Goal: Task Accomplishment & Management: Use online tool/utility

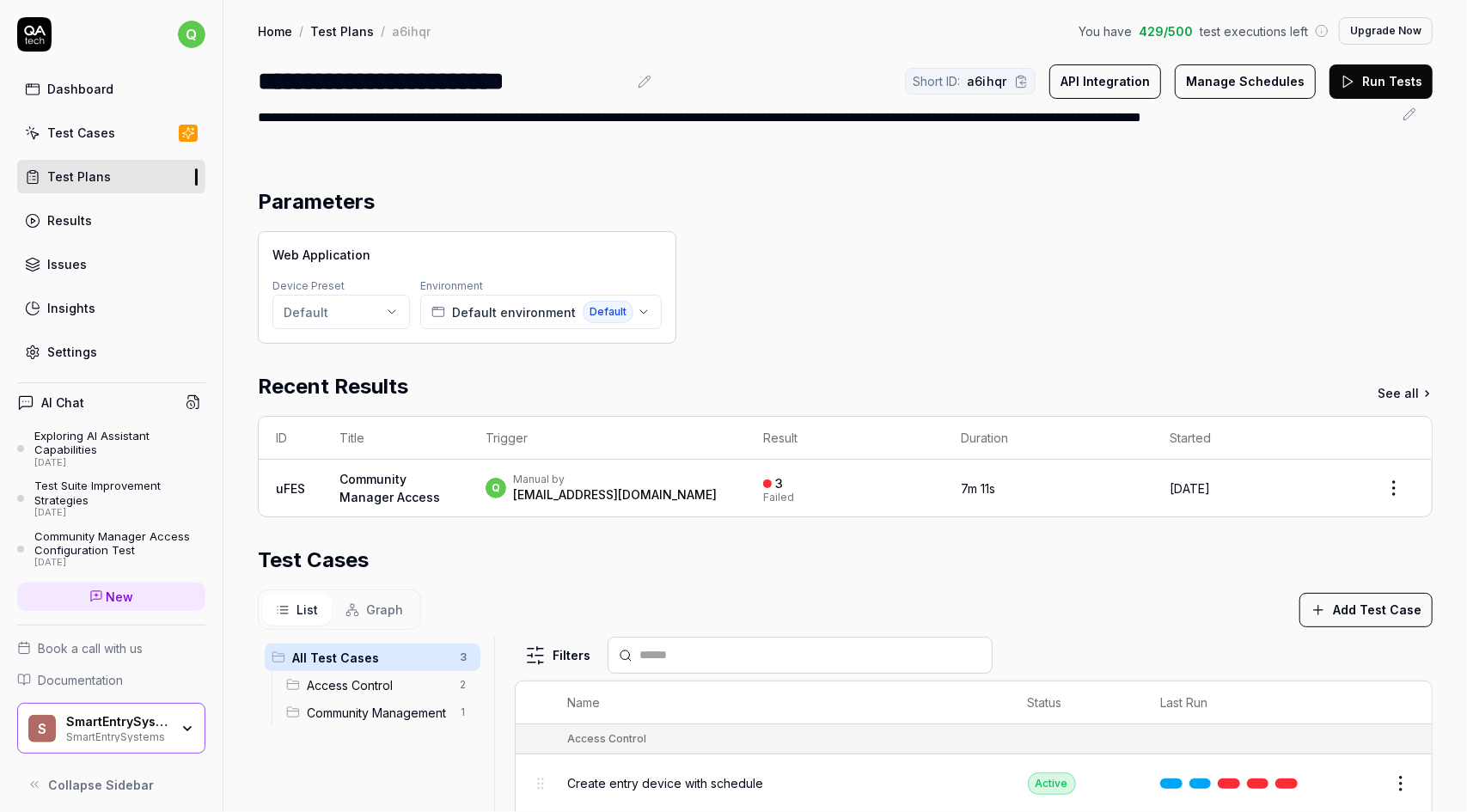
click at [109, 127] on div "Test Cases" at bounding box center [81, 133] width 68 height 18
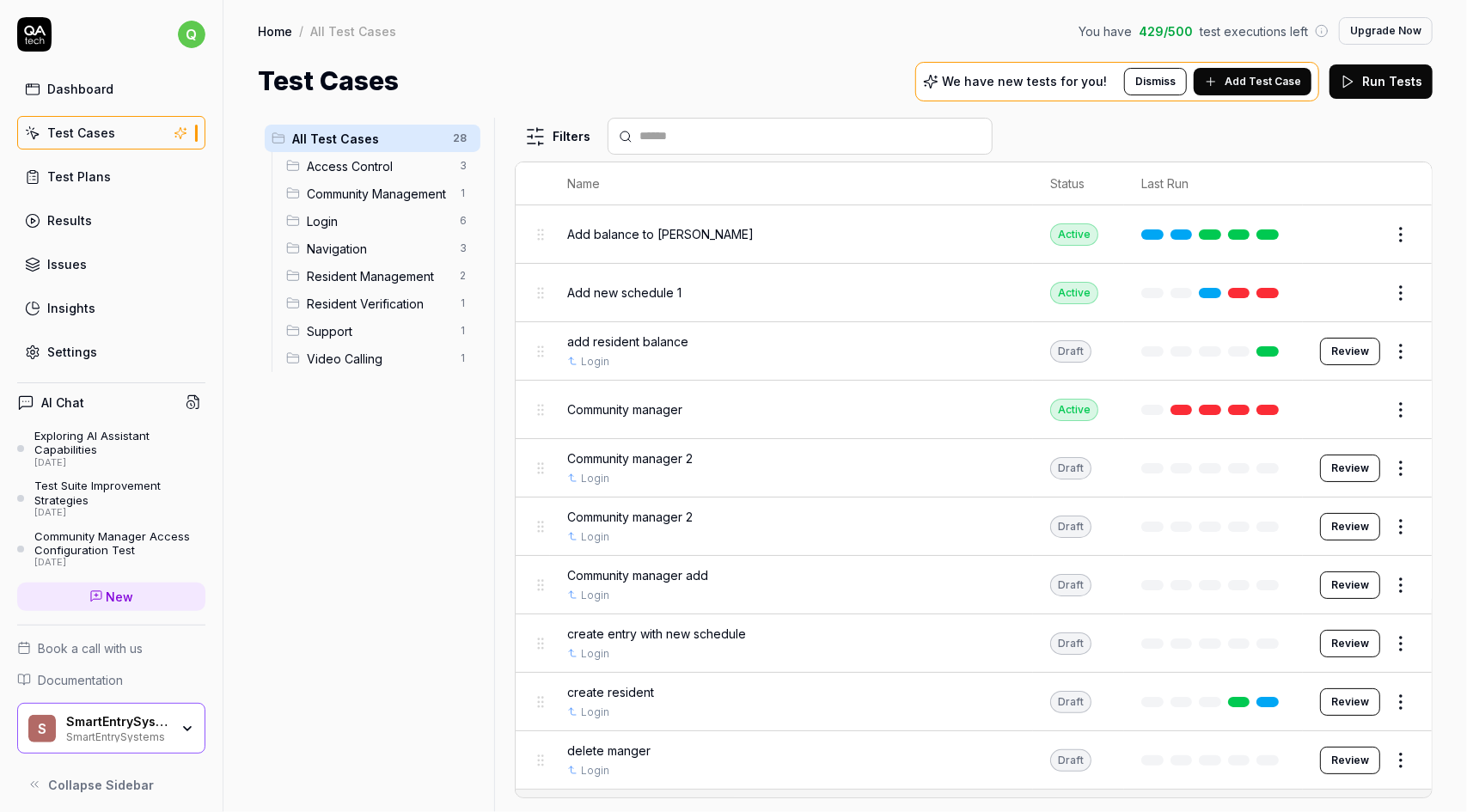
click at [623, 234] on span "Add balance to [PERSON_NAME]" at bounding box center [660, 234] width 187 height 18
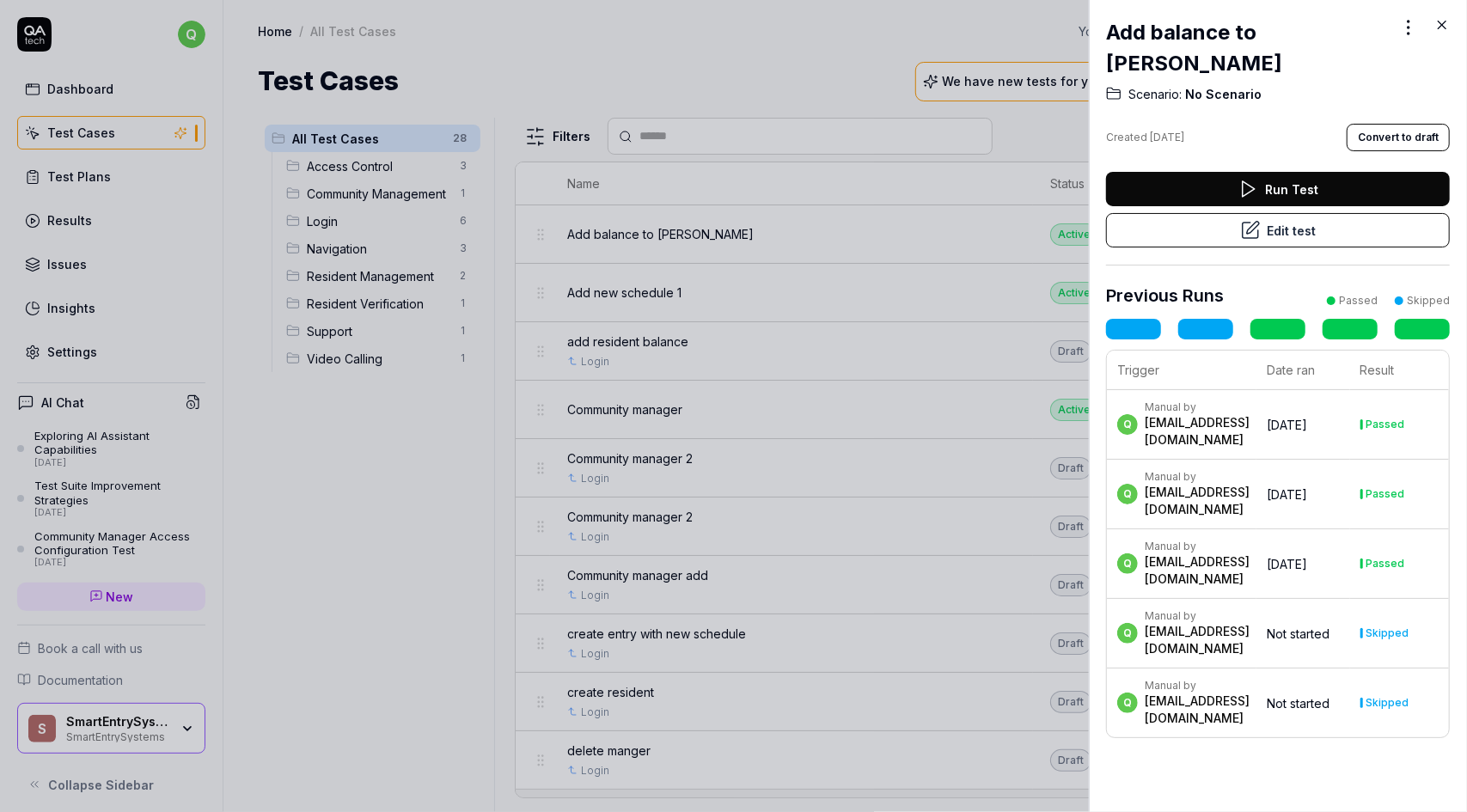
click at [1441, 22] on icon at bounding box center [1442, 25] width 16 height 16
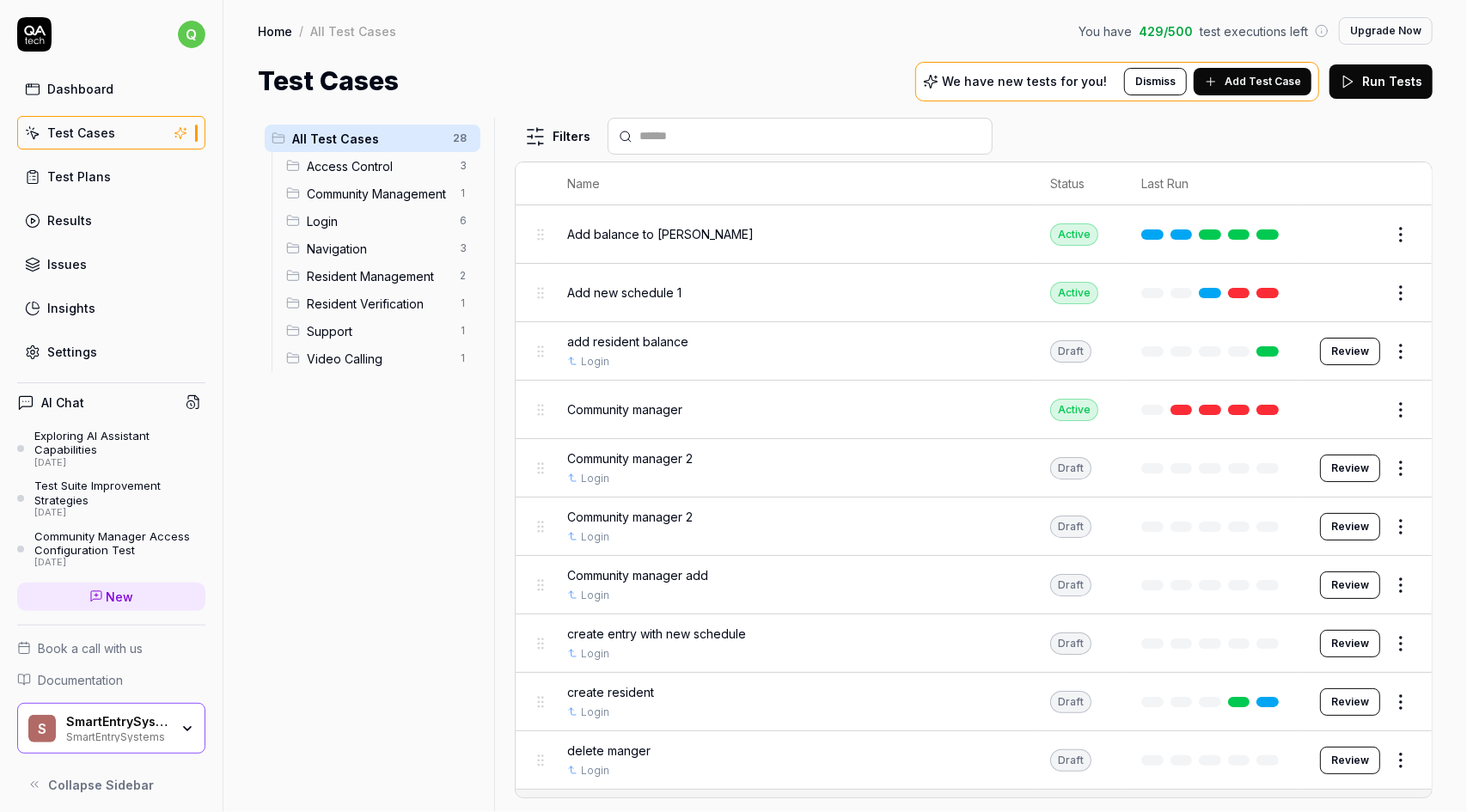
click at [1343, 234] on button "Edit" at bounding box center [1359, 234] width 41 height 28
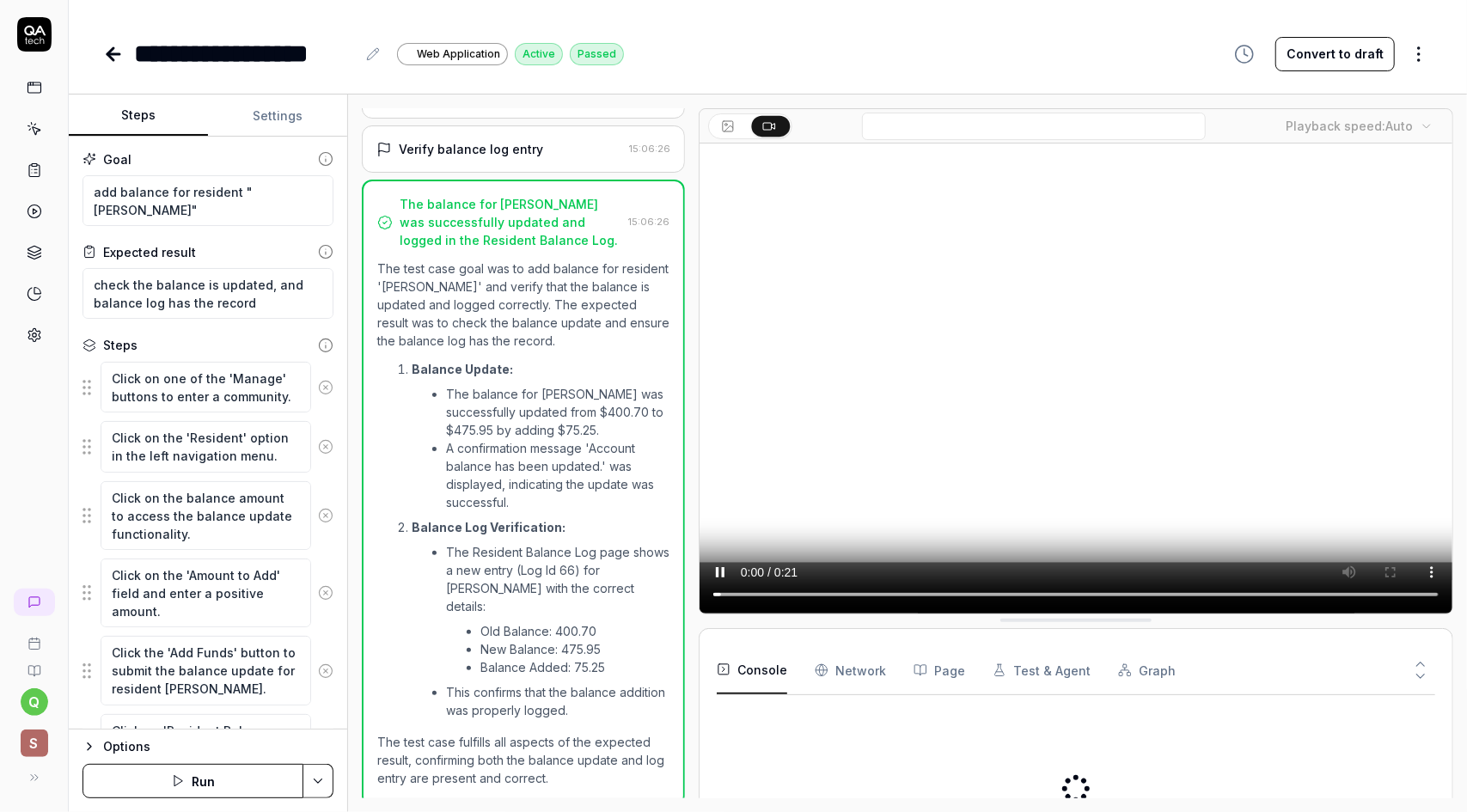
scroll to position [550, 0]
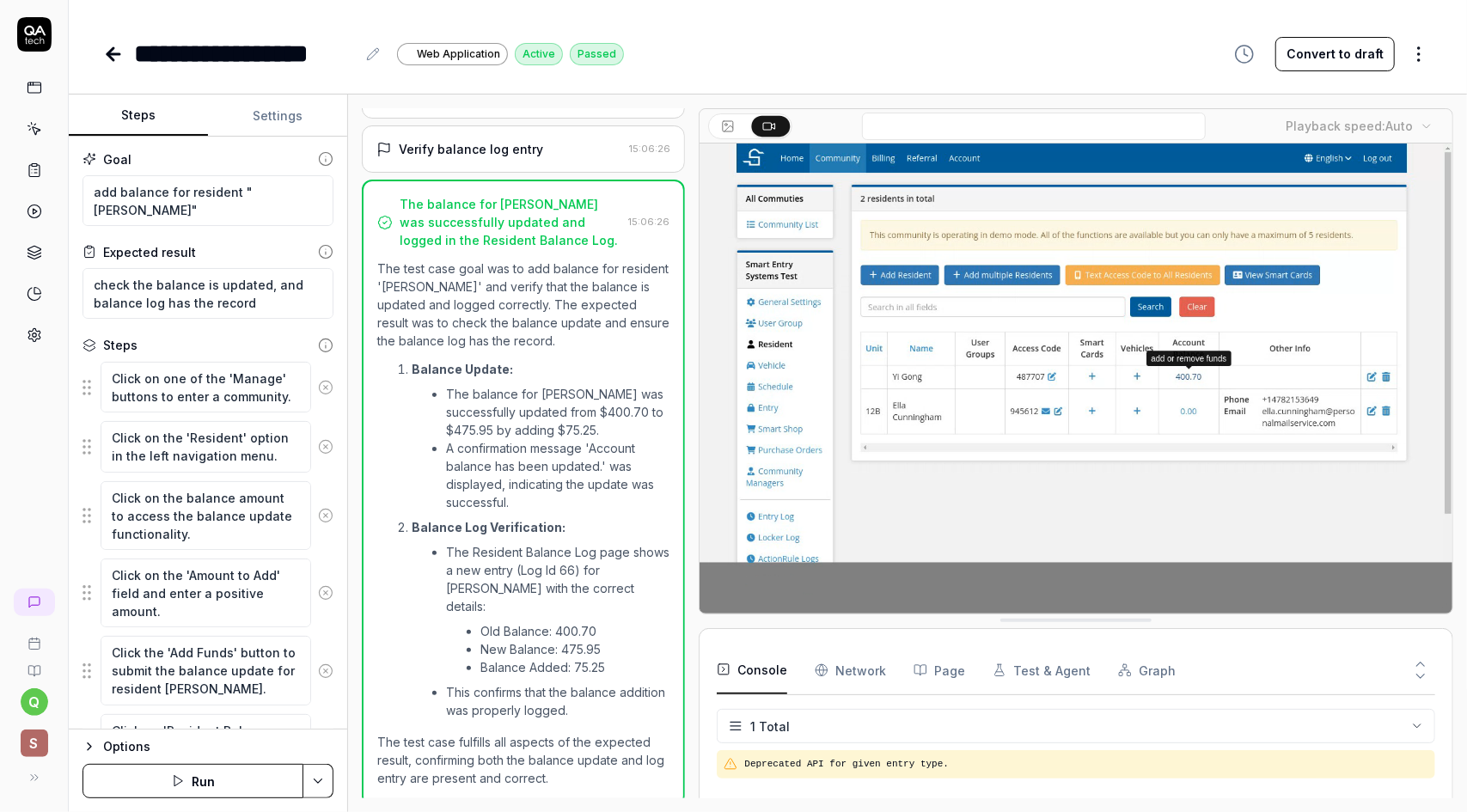
click at [735, 124] on button at bounding box center [729, 126] width 38 height 20
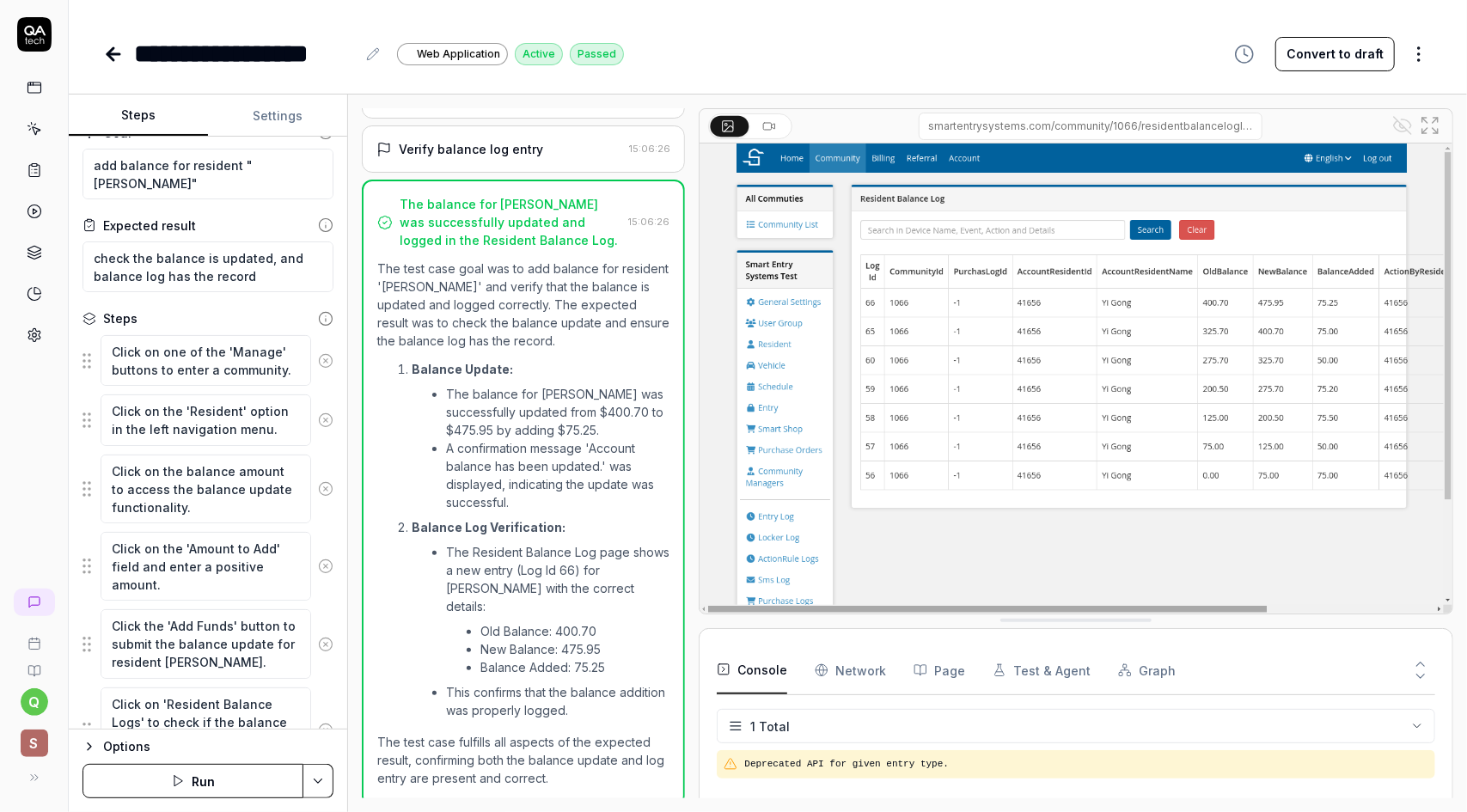
scroll to position [121, 0]
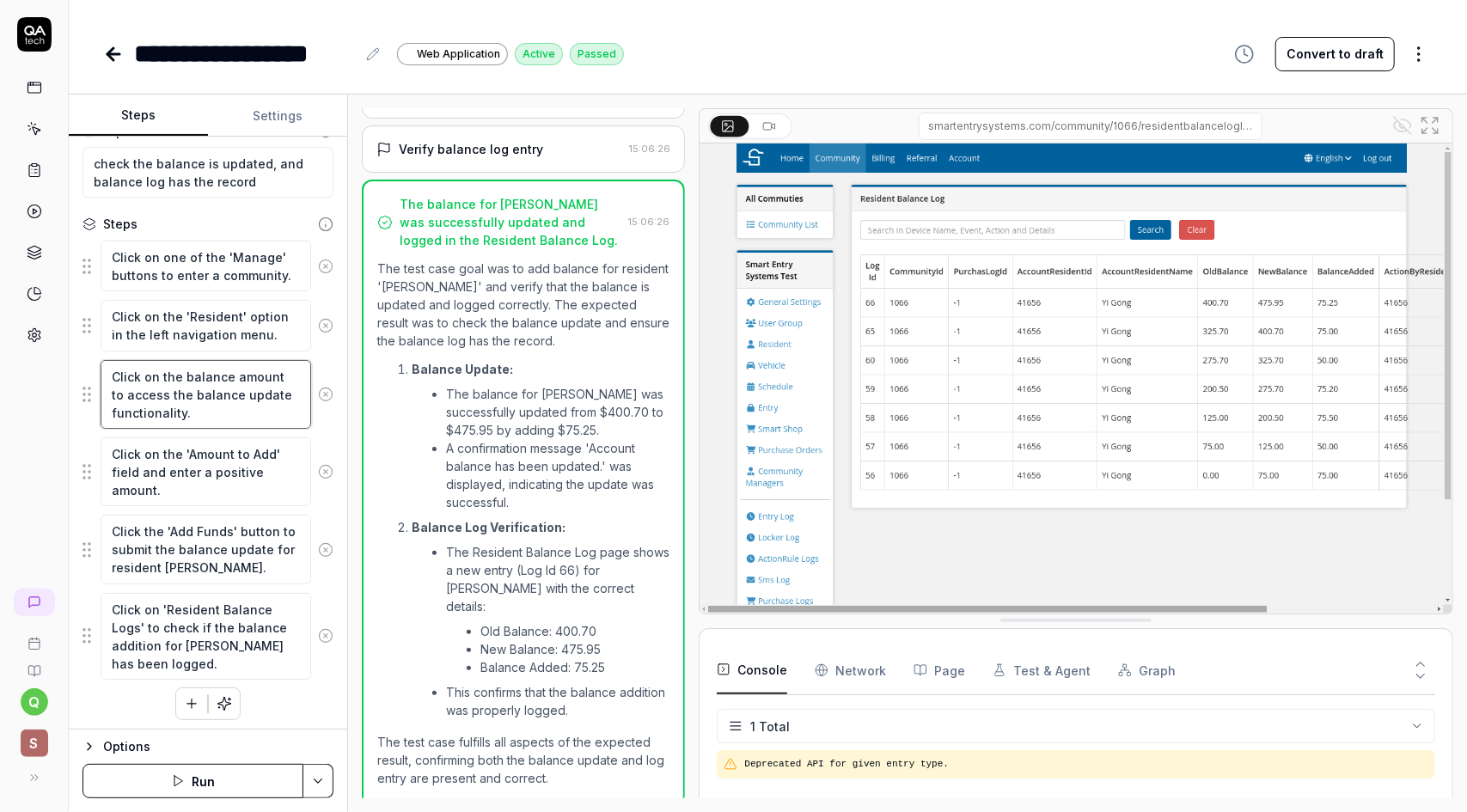
click at [235, 394] on textarea "Click on the balance amount to access the balance update functionality." at bounding box center [205, 395] width 211 height 69
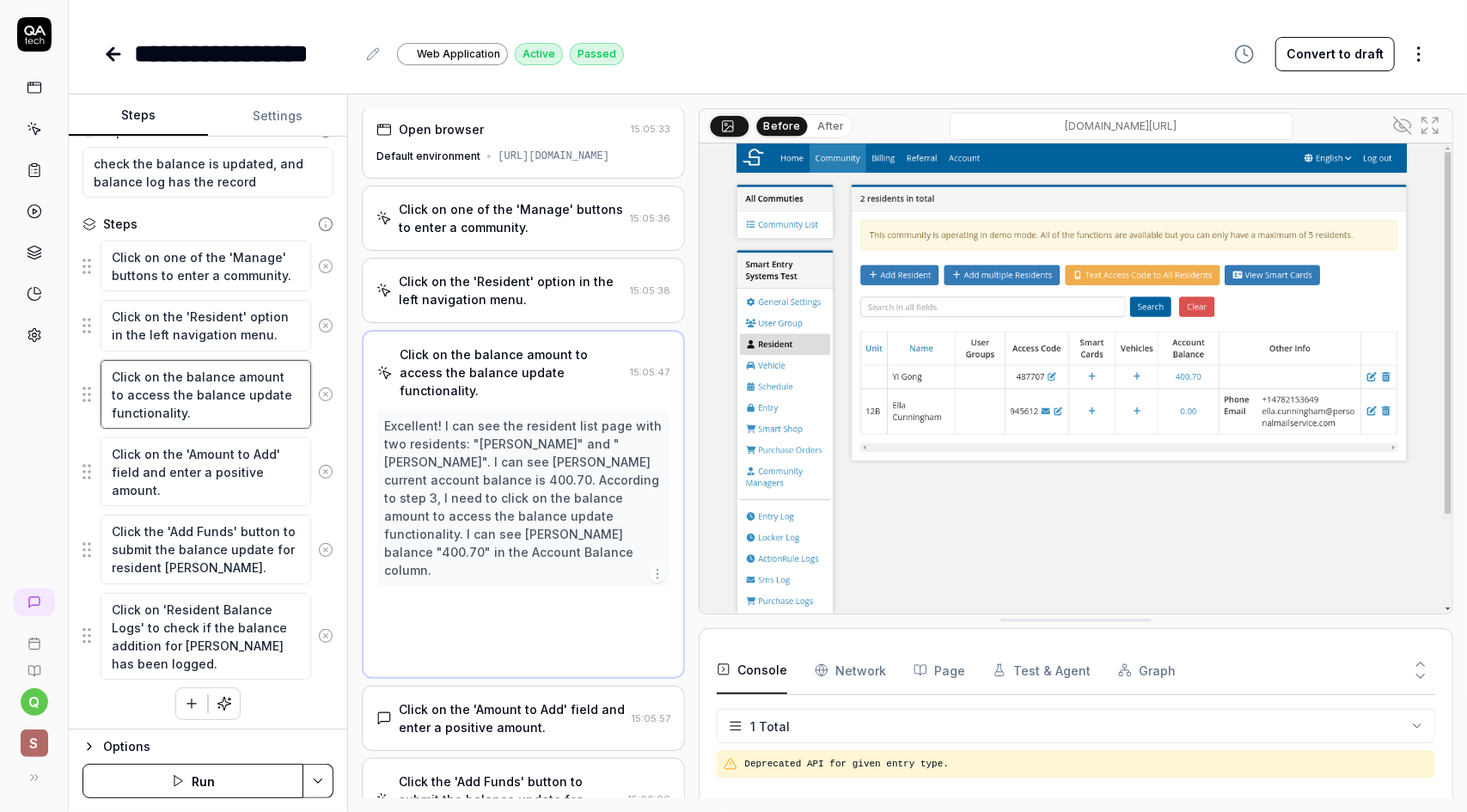
scroll to position [0, 0]
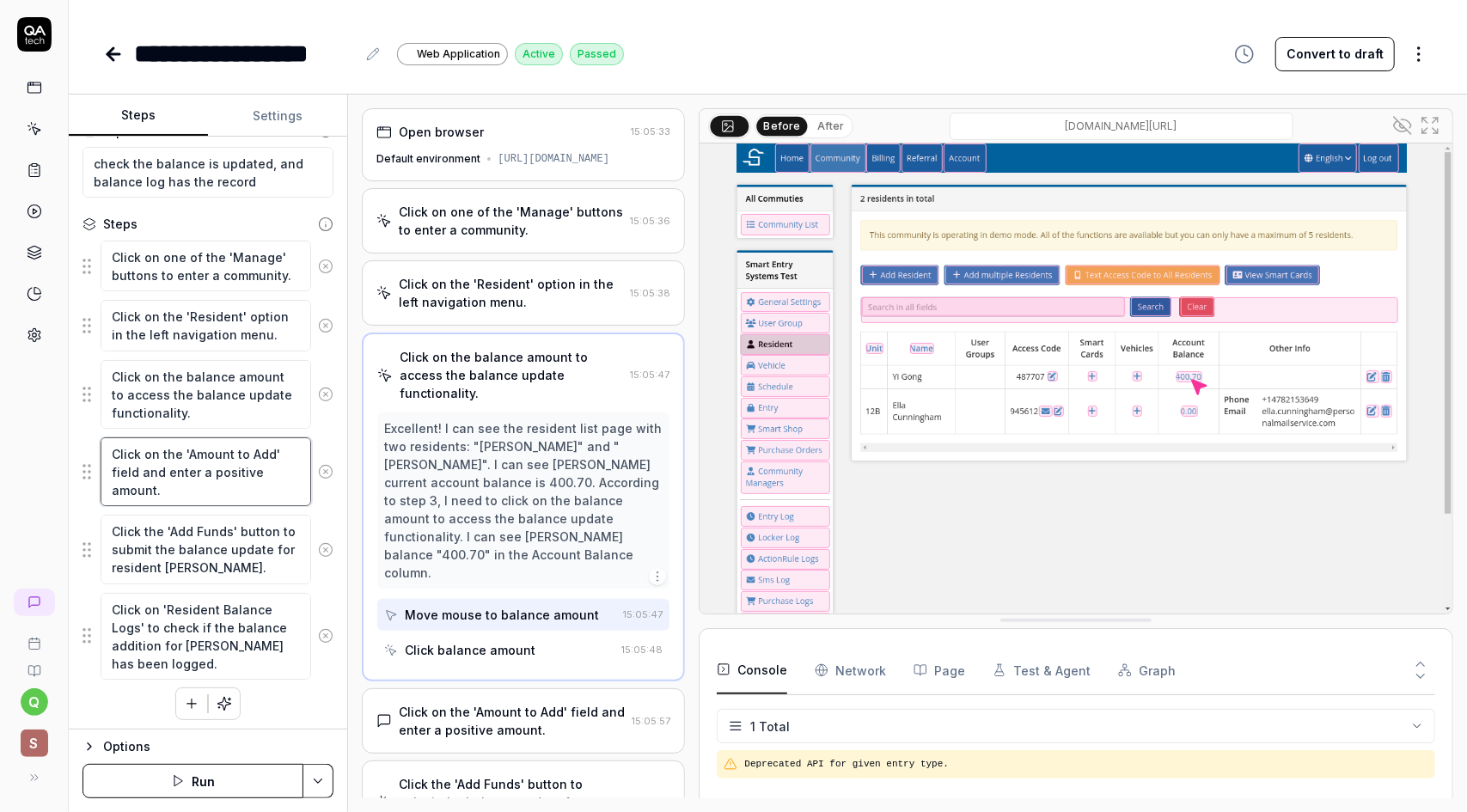
click at [255, 474] on textarea "Click on the 'Amount to Add' field and enter a positive amount." at bounding box center [205, 472] width 211 height 69
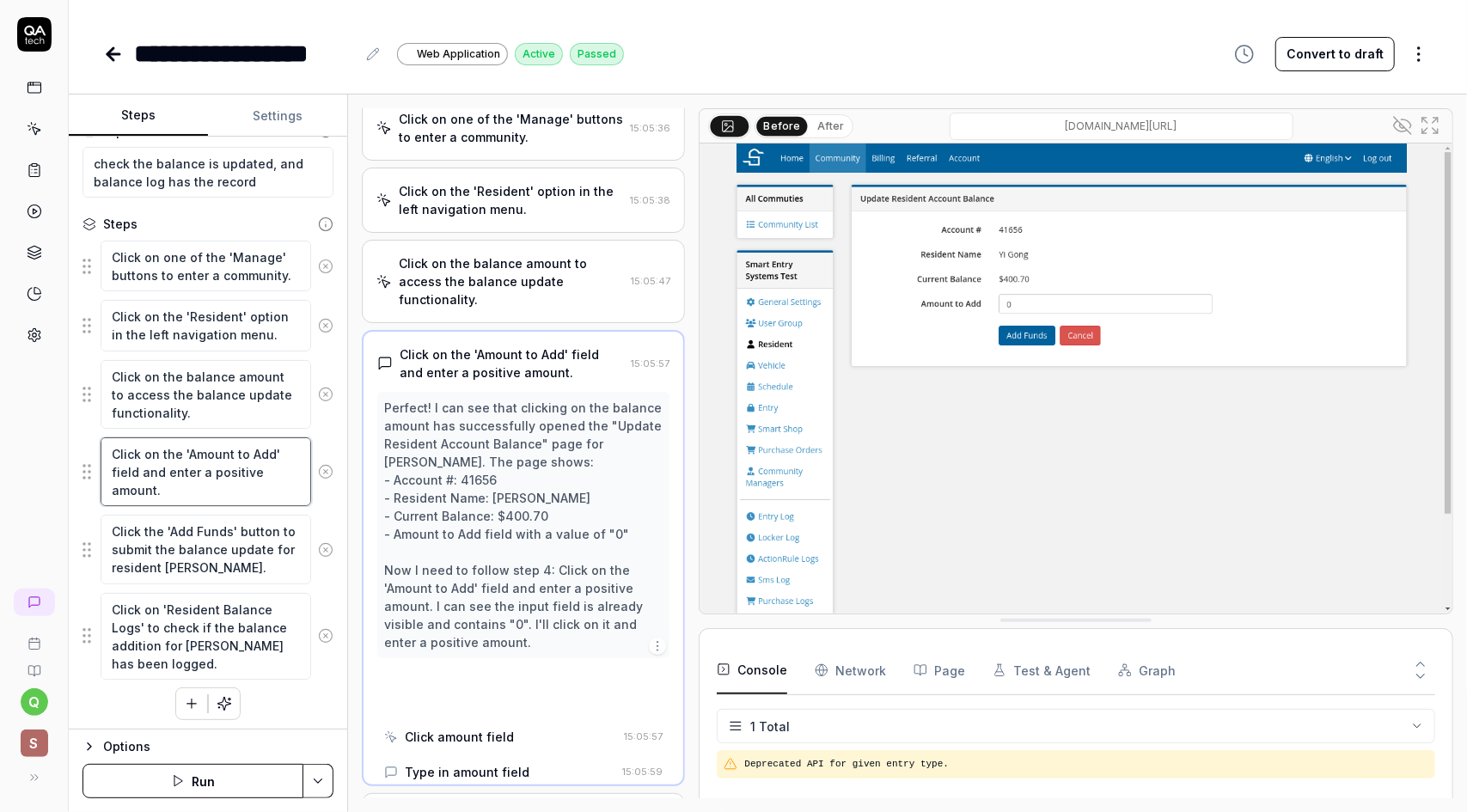
scroll to position [93, 0]
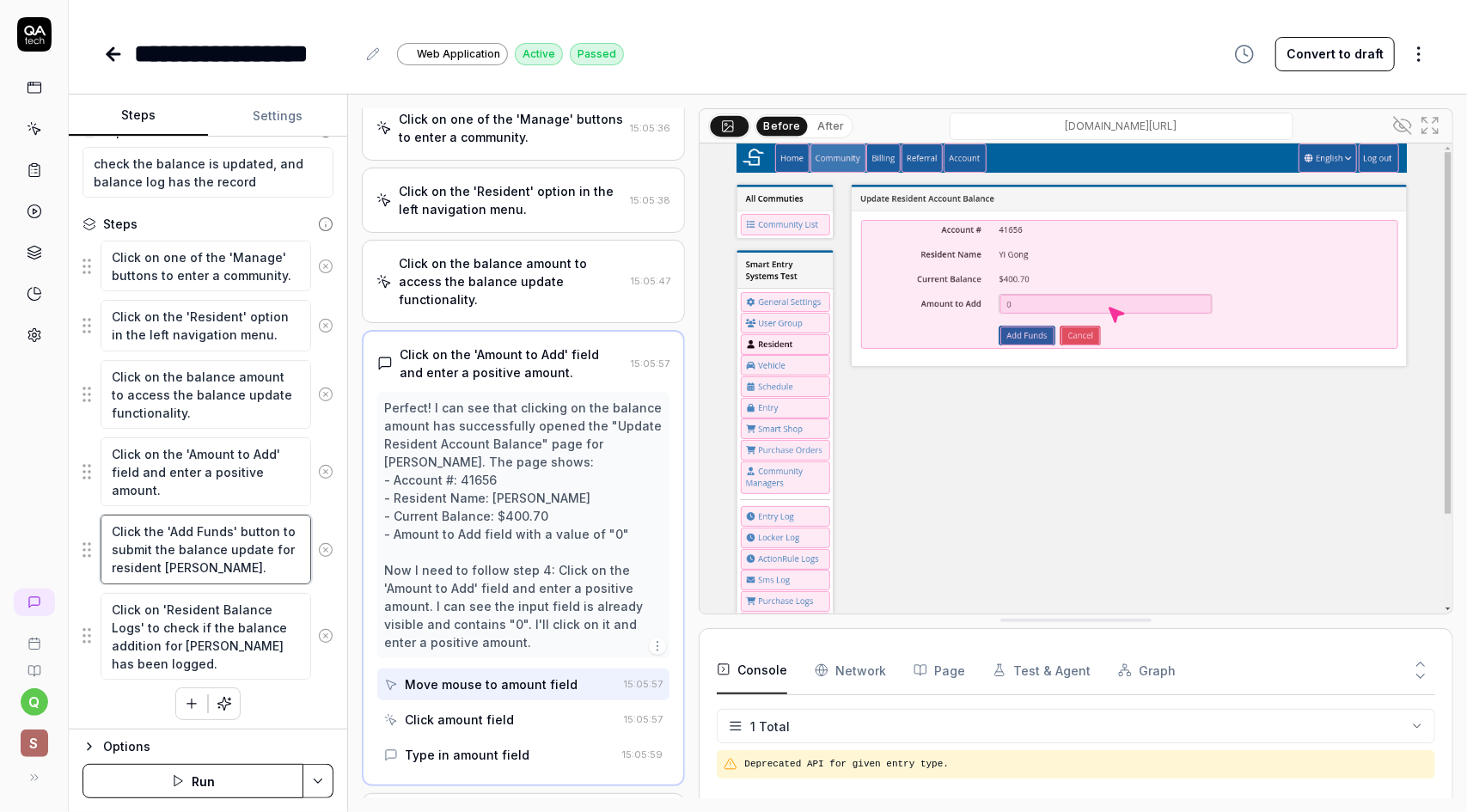
click at [255, 555] on textarea "Click the 'Add Funds' button to submit the balance update for resident Yi Gong." at bounding box center [205, 549] width 211 height 69
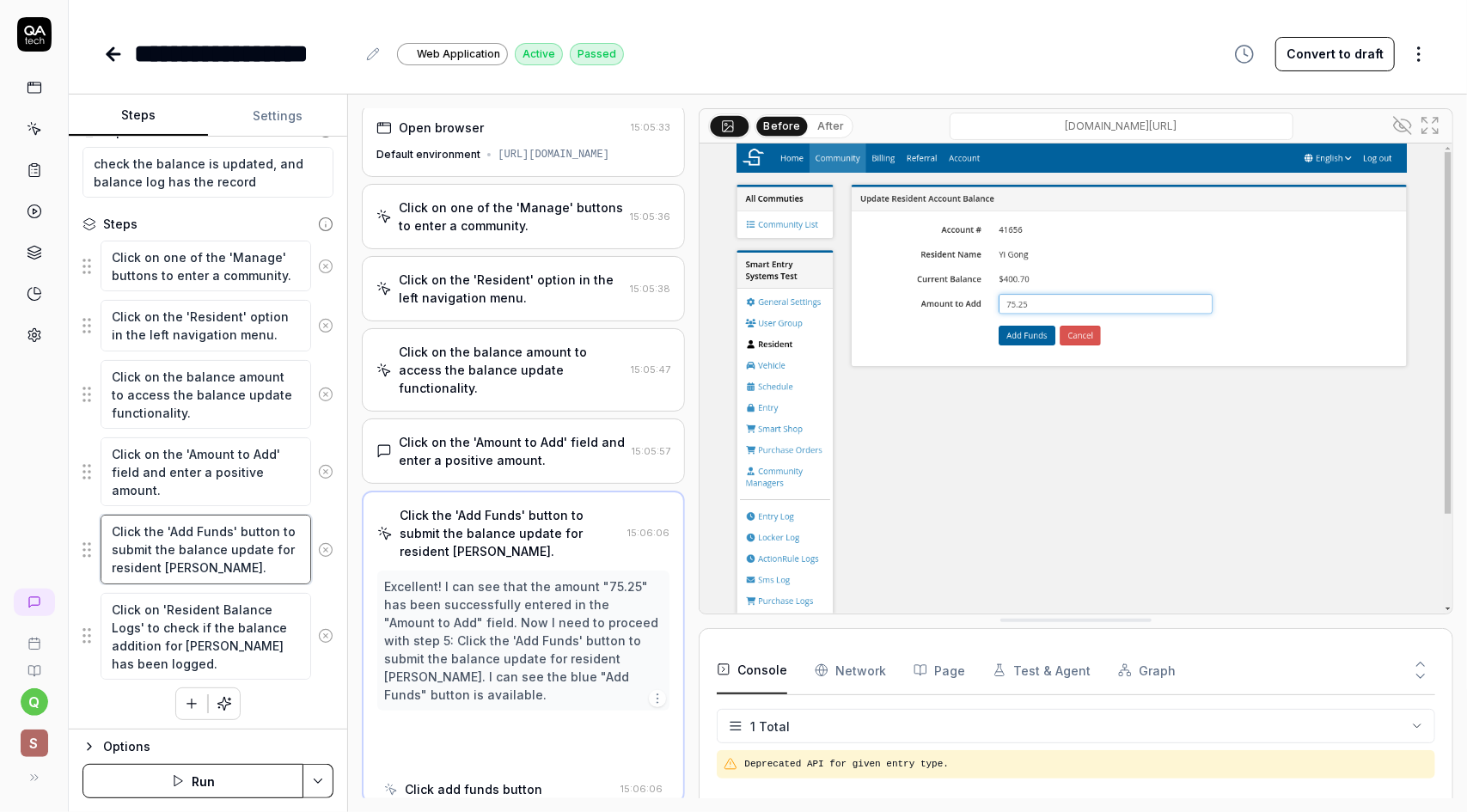
scroll to position [4, 0]
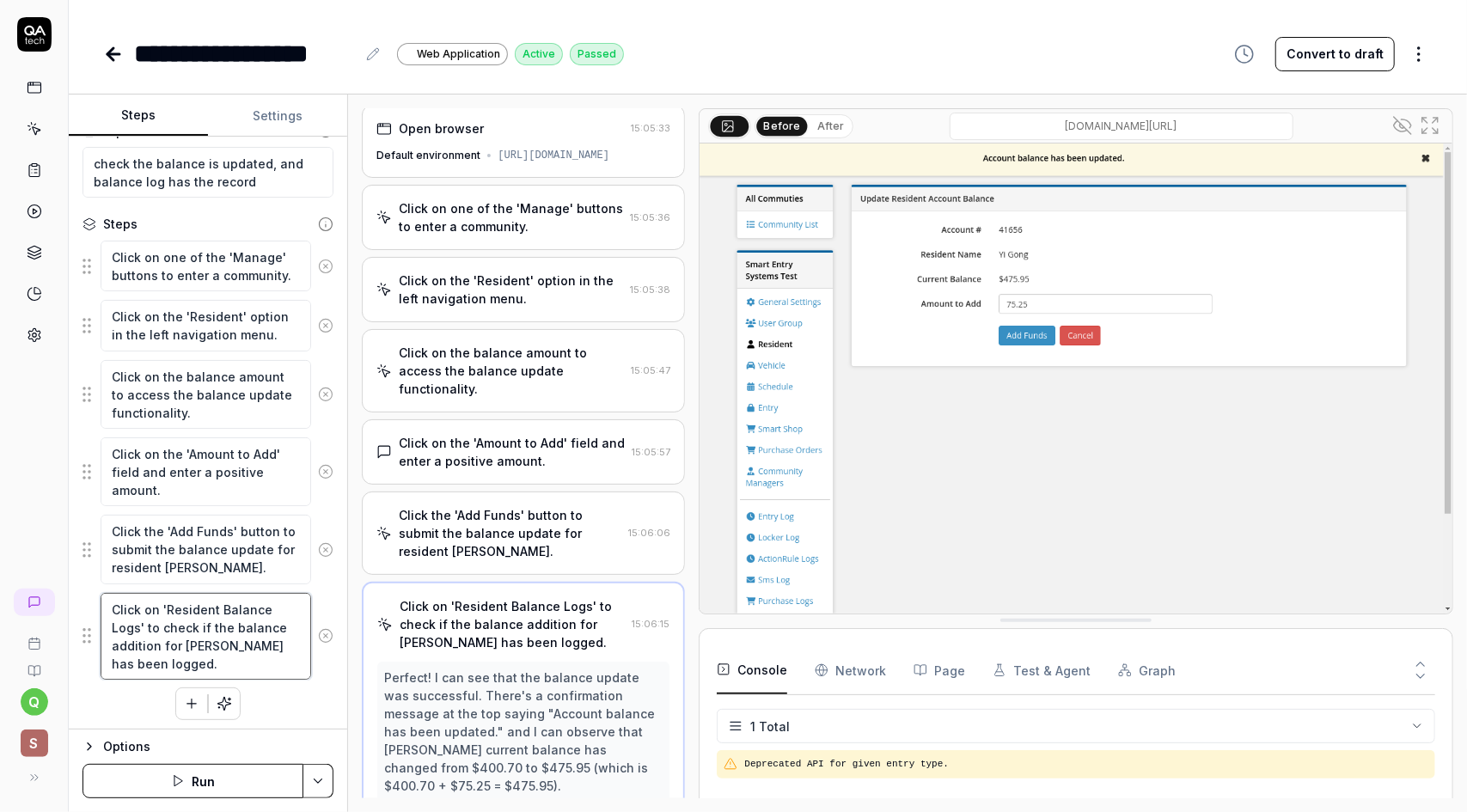
click at [253, 615] on textarea "Click on 'Resident Balance Logs' to check if the balance addition for Yi Gong h…" at bounding box center [205, 636] width 211 height 86
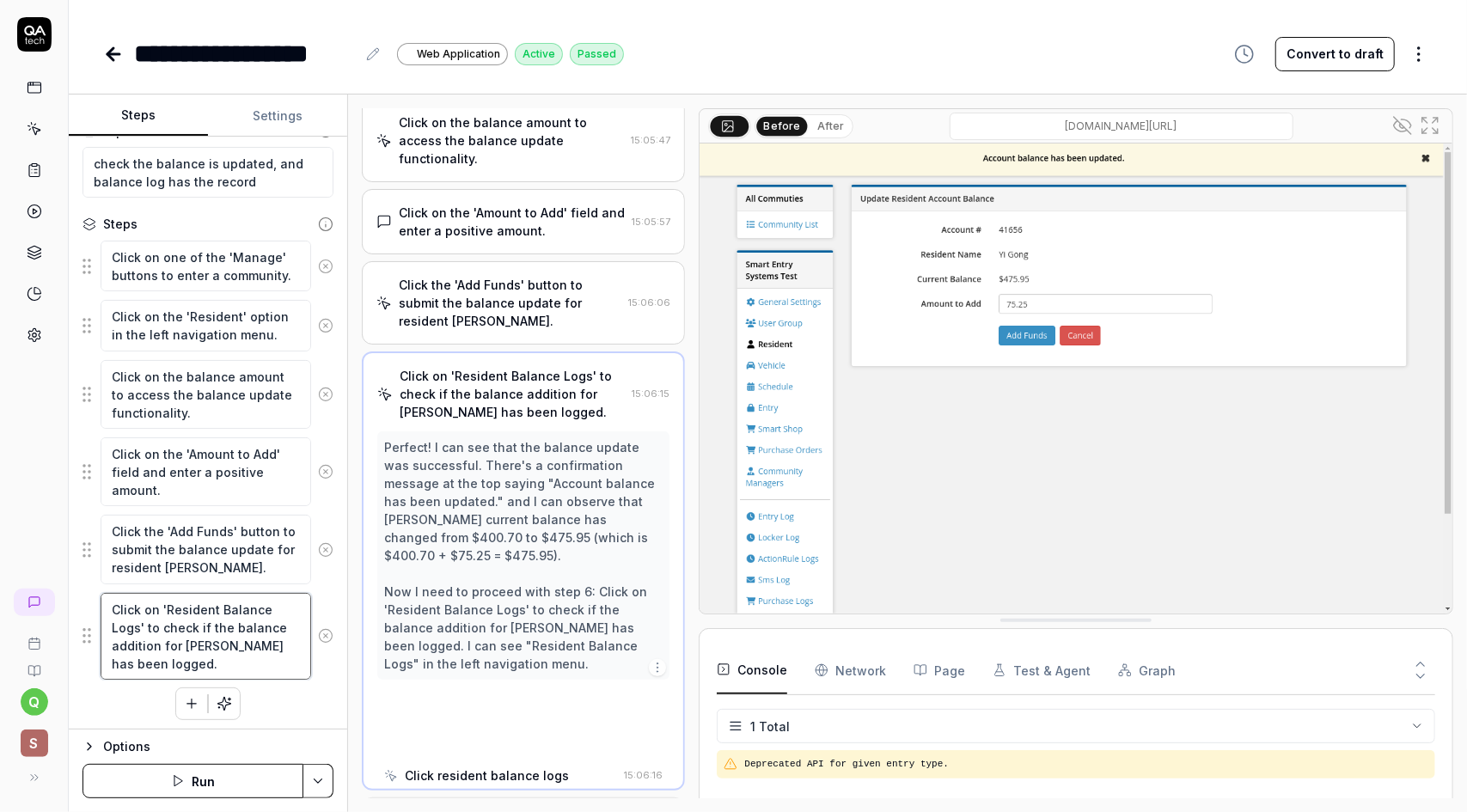
scroll to position [237, 0]
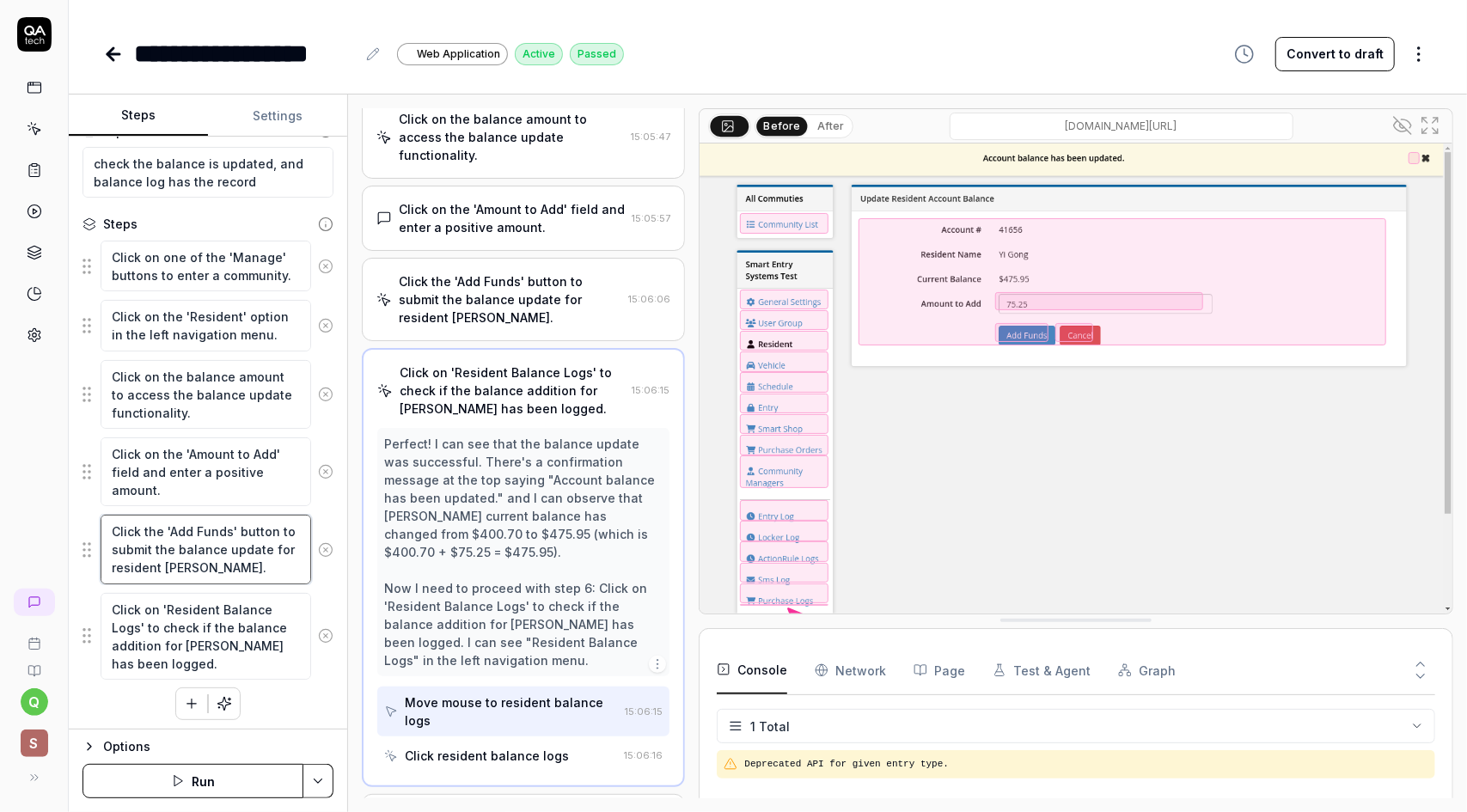
click at [222, 540] on textarea "Click the 'Add Funds' button to submit the balance update for resident Yi Gong." at bounding box center [205, 549] width 211 height 69
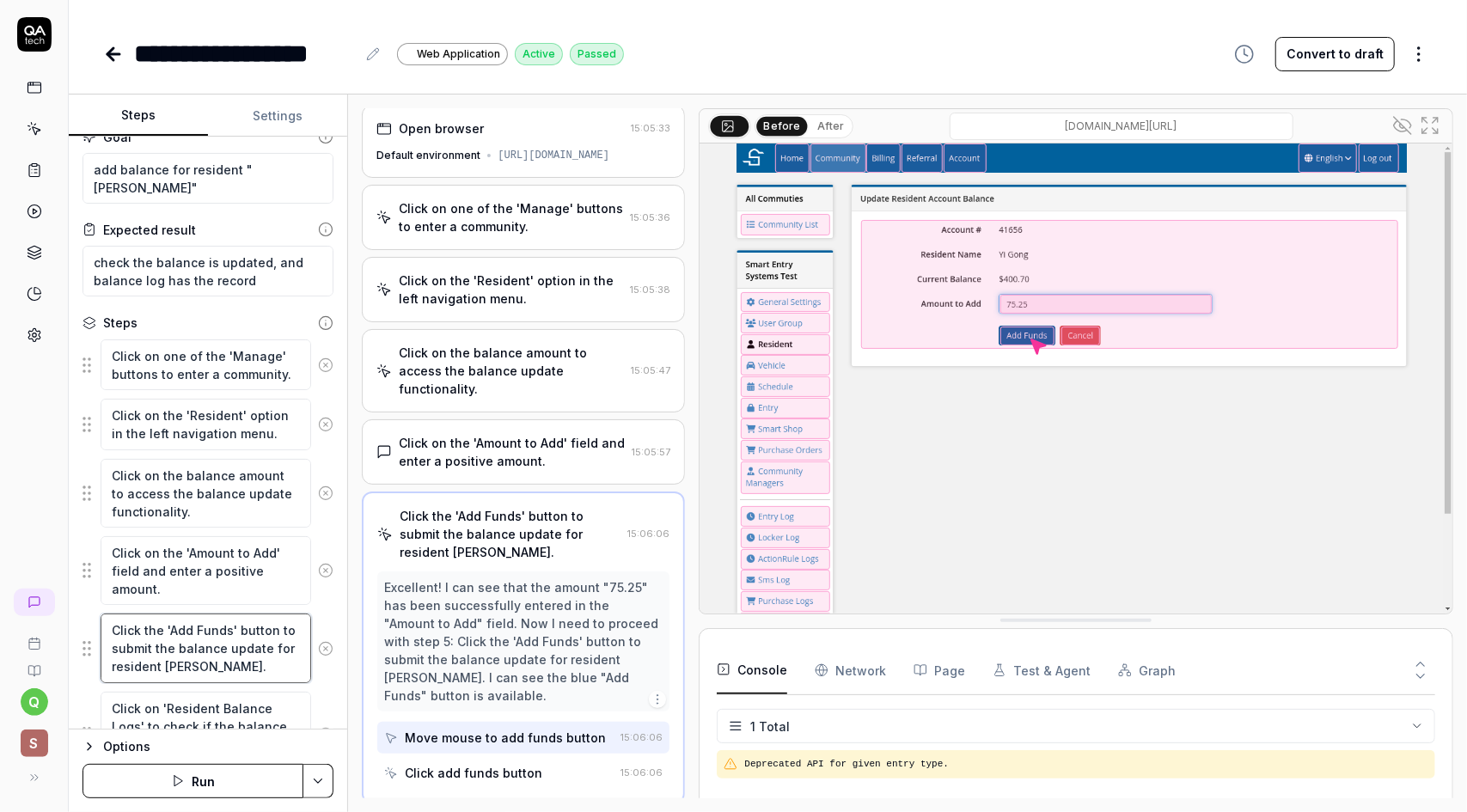
scroll to position [0, 0]
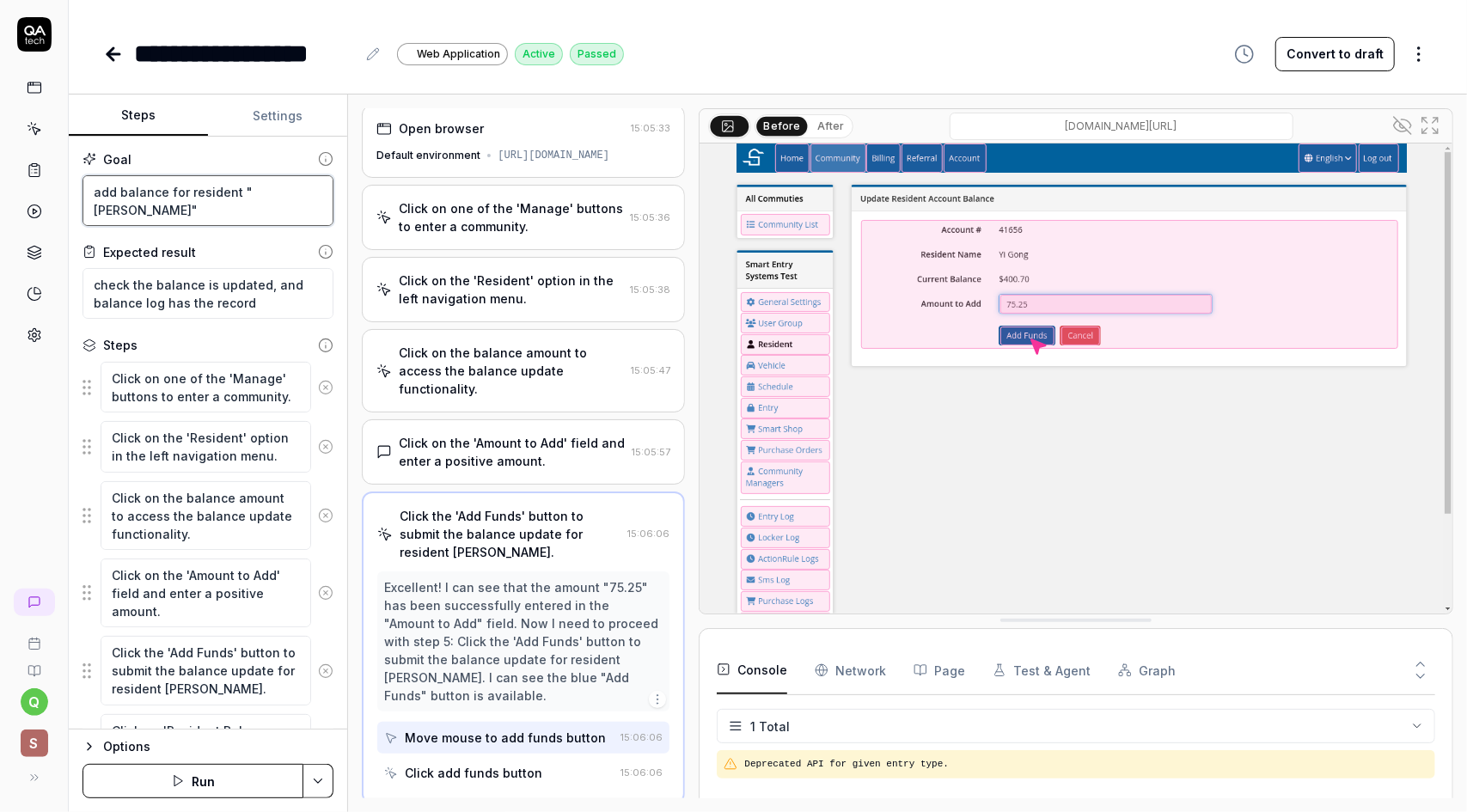
drag, startPoint x: 300, startPoint y: 189, endPoint x: 85, endPoint y: 197, distance: 215.1
click at [85, 197] on textarea "add balance for resident "Yi Gong"" at bounding box center [208, 200] width 251 height 51
click at [303, 197] on textarea "add balance for resident "Yi Gong"" at bounding box center [208, 200] width 251 height 51
drag, startPoint x: 304, startPoint y: 197, endPoint x: 92, endPoint y: 195, distance: 212.0
click at [92, 195] on textarea "add balance for resident "Yi Gong"" at bounding box center [208, 200] width 251 height 51
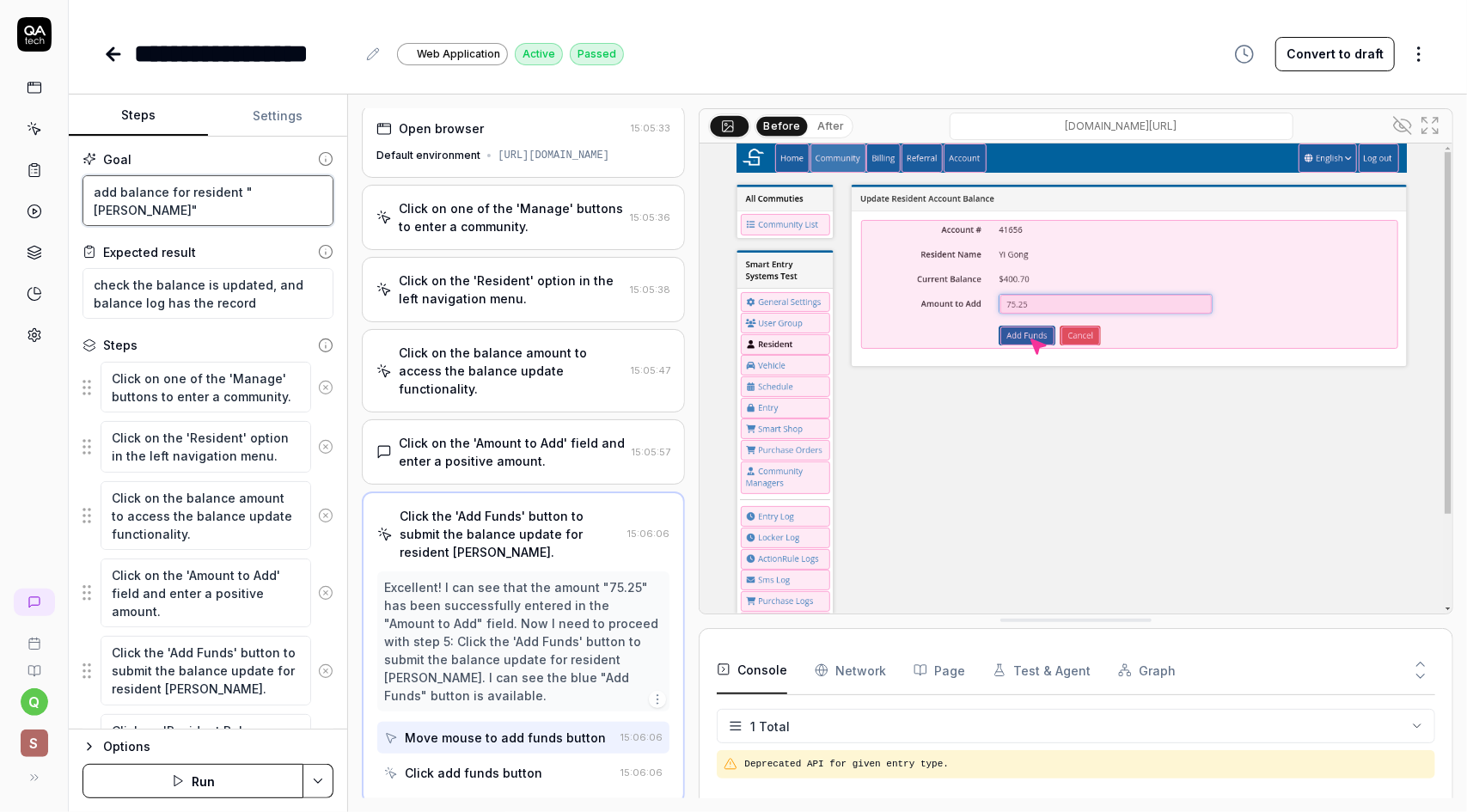
click at [293, 207] on textarea "add balance for resident "Yi Gong"" at bounding box center [208, 200] width 251 height 51
click at [261, 206] on textarea "add balance for resident "Yi Gong"" at bounding box center [208, 200] width 251 height 51
click at [299, 197] on textarea "add balance for resident "Yi Gong"" at bounding box center [208, 200] width 251 height 51
click at [285, 205] on textarea "add balance for resident "Yi Gong"" at bounding box center [208, 200] width 251 height 51
click at [299, 198] on textarea "add balance for resident "Yi Gong"" at bounding box center [208, 200] width 251 height 51
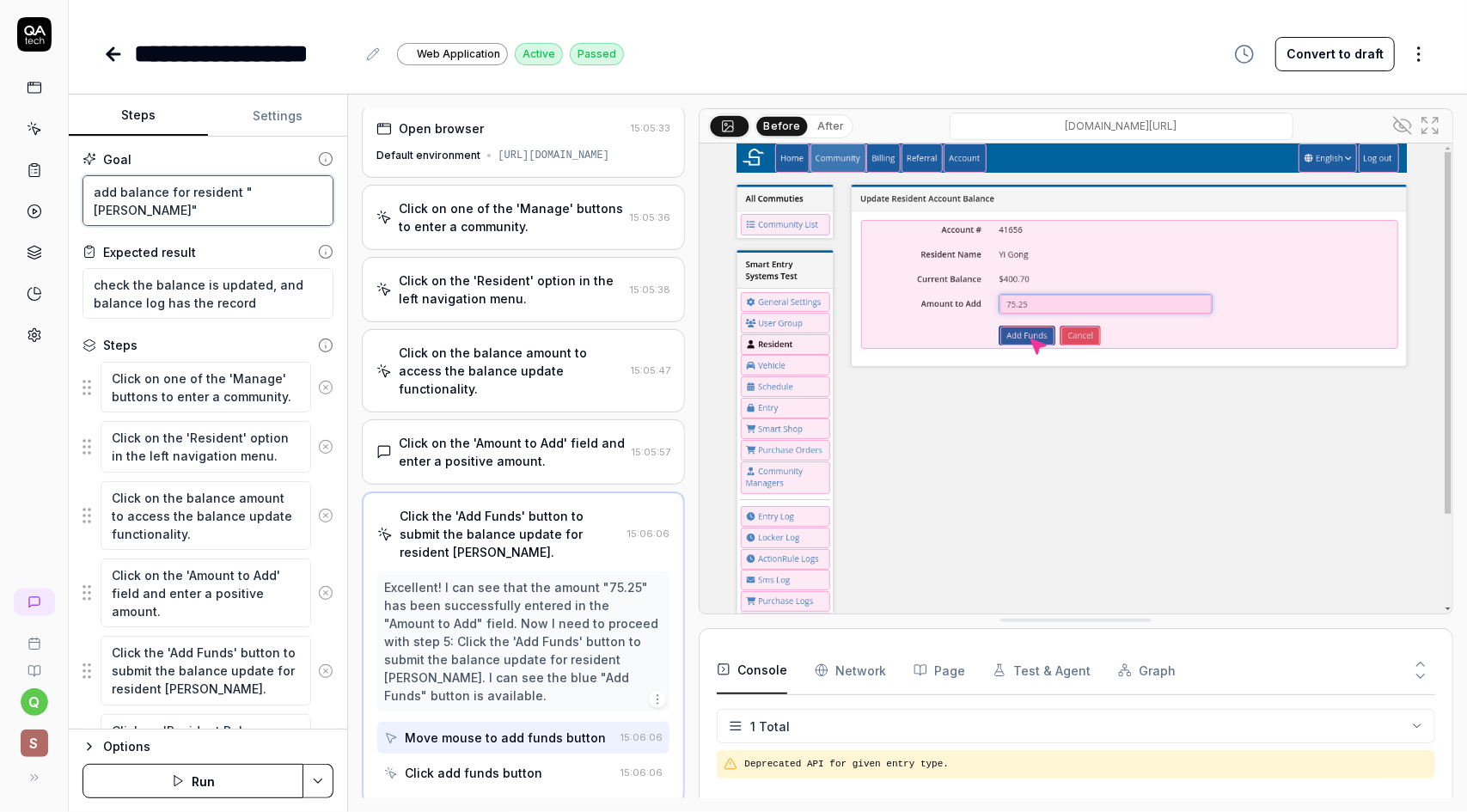
click at [224, 210] on textarea "add balance for resident "Yi Gong"" at bounding box center [208, 200] width 251 height 51
click at [304, 195] on textarea "add balance for resident "Yi Gong"" at bounding box center [208, 200] width 251 height 51
click at [255, 213] on textarea "add balance for resident "Yi Gong"" at bounding box center [208, 200] width 251 height 51
click at [297, 199] on textarea "add balance for resident "Yi Gong"" at bounding box center [208, 200] width 251 height 51
click at [241, 206] on textarea "add balance for resident "Yi Gong"" at bounding box center [208, 200] width 251 height 51
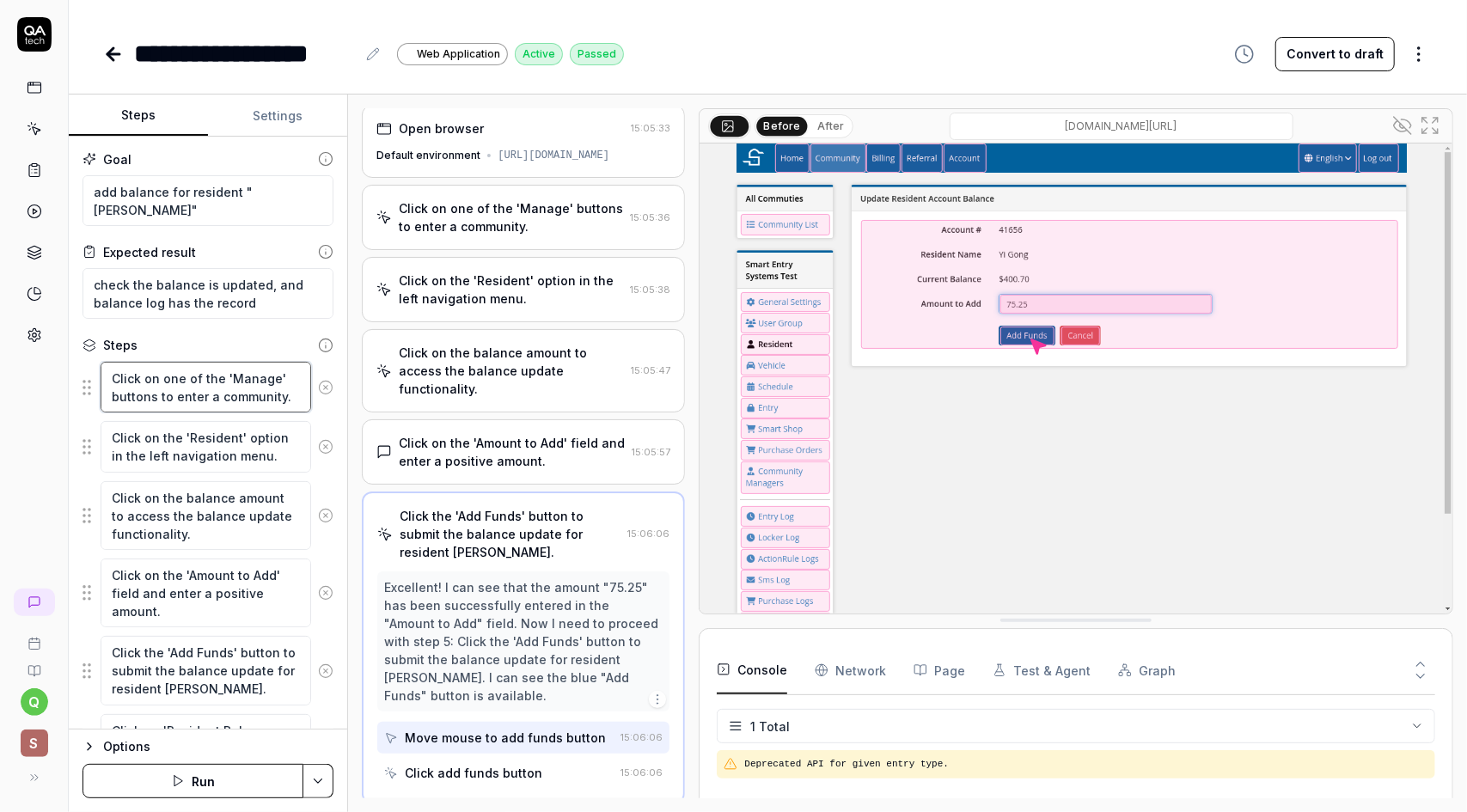
click at [231, 379] on textarea "Click on one of the 'Manage' buttons to enter a community." at bounding box center [205, 386] width 211 height 51
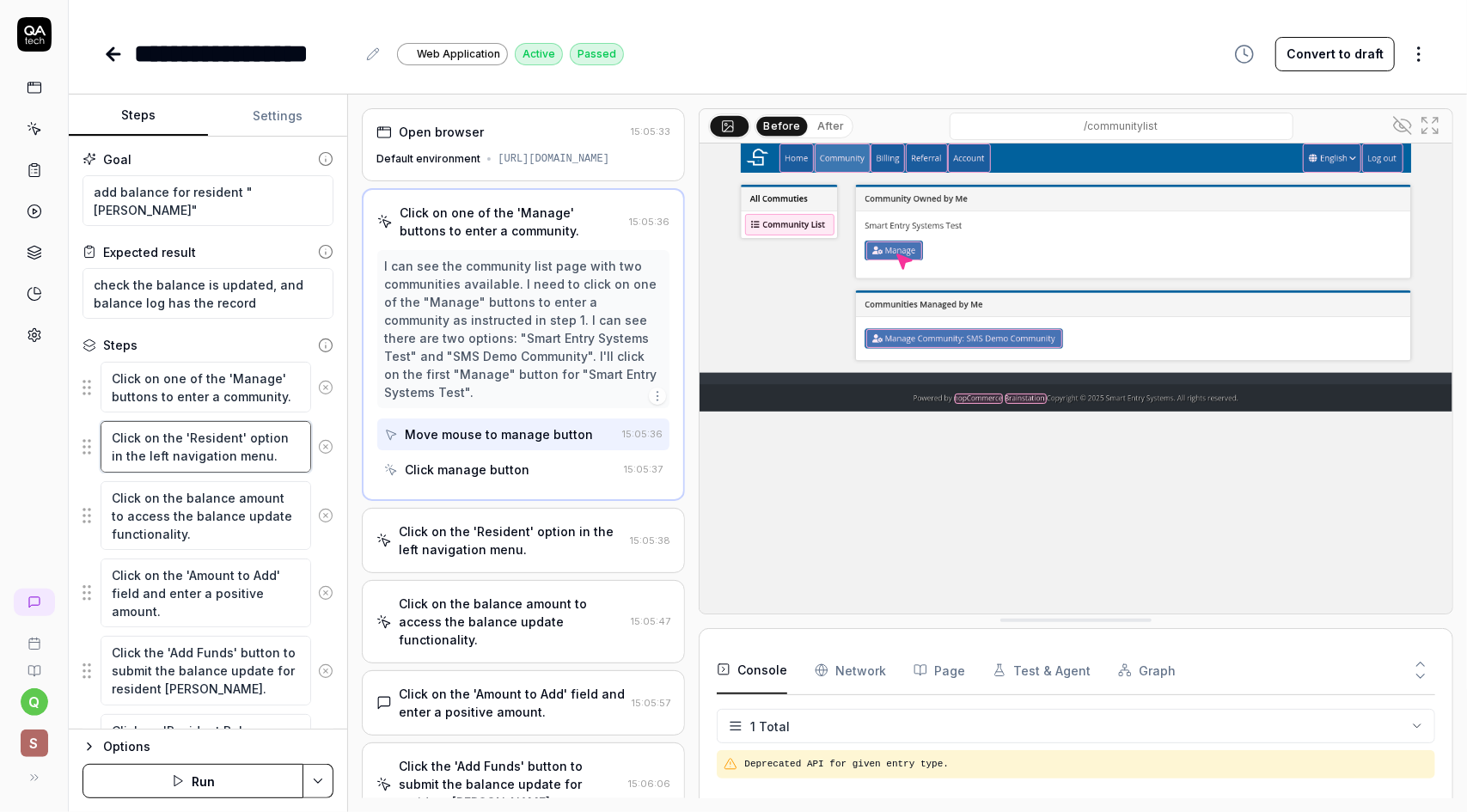
click at [232, 453] on textarea "Click on the 'Resident' option in the left navigation menu." at bounding box center [205, 446] width 211 height 51
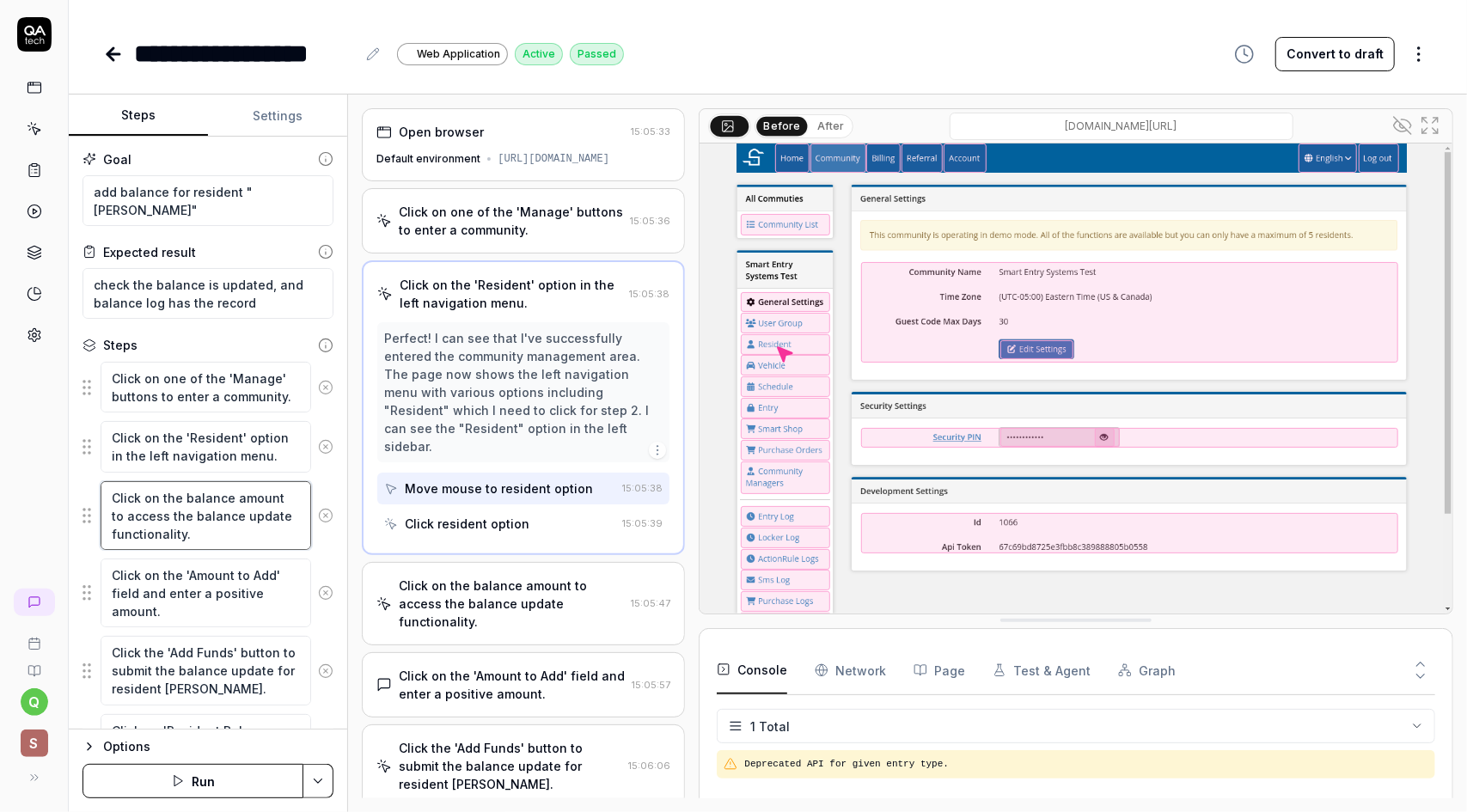
click at [225, 525] on textarea "Click on the balance amount to access the balance update functionality." at bounding box center [205, 515] width 211 height 69
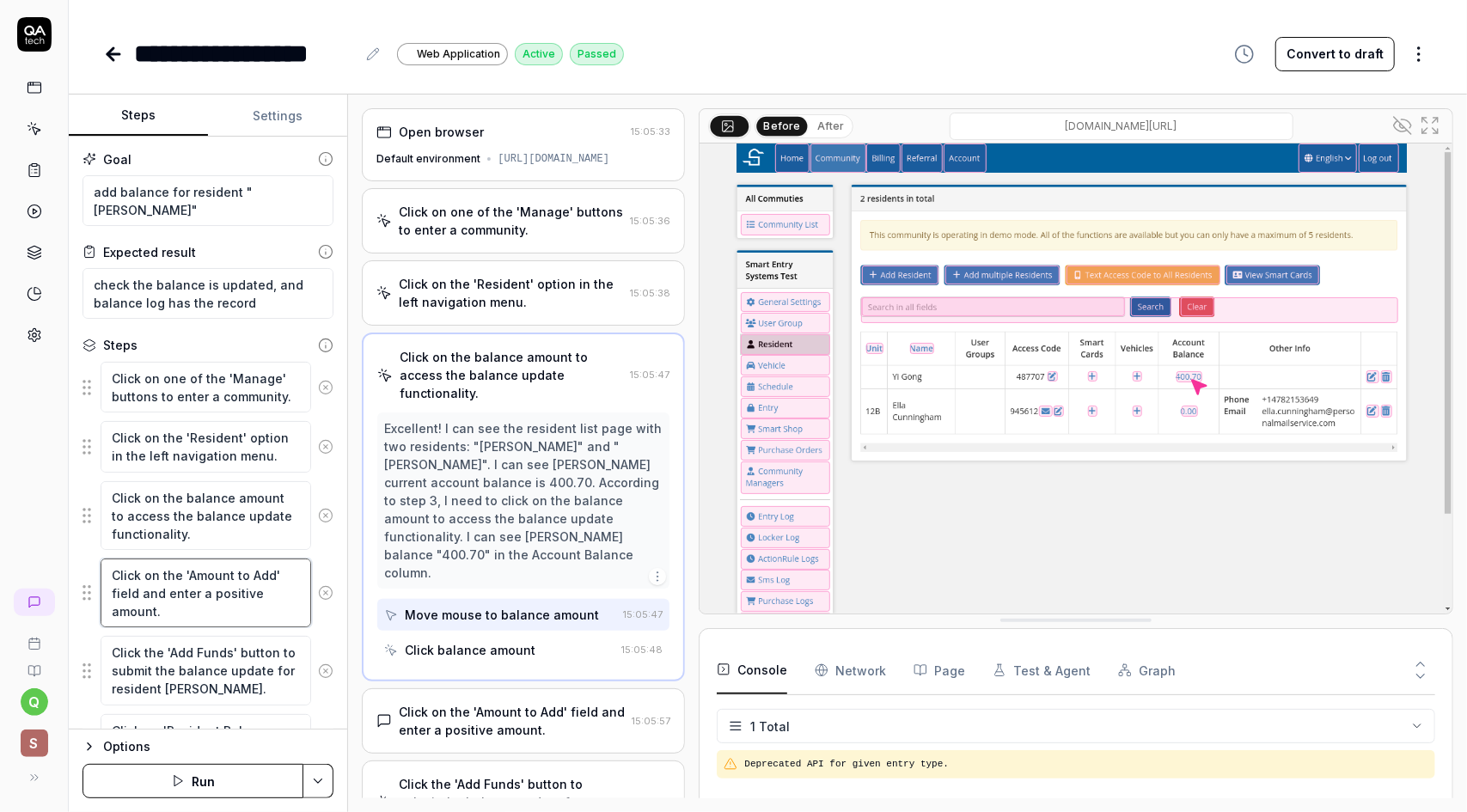
click at [230, 572] on textarea "Click on the 'Amount to Add' field and enter a positive amount." at bounding box center [205, 593] width 211 height 69
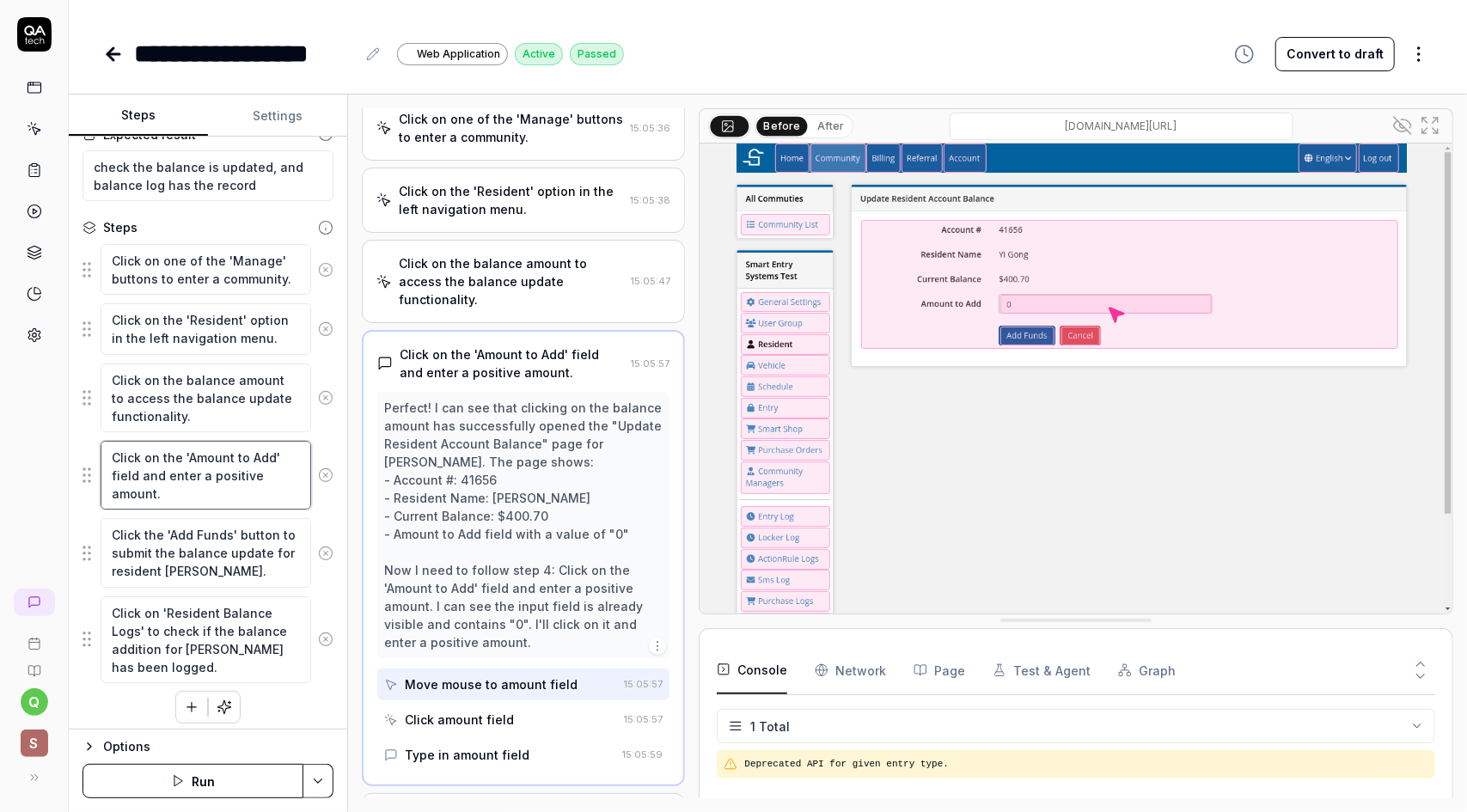
scroll to position [121, 0]
click at [227, 559] on textarea "Click the 'Add Funds' button to submit the balance update for resident Yi Gong." at bounding box center [205, 549] width 211 height 69
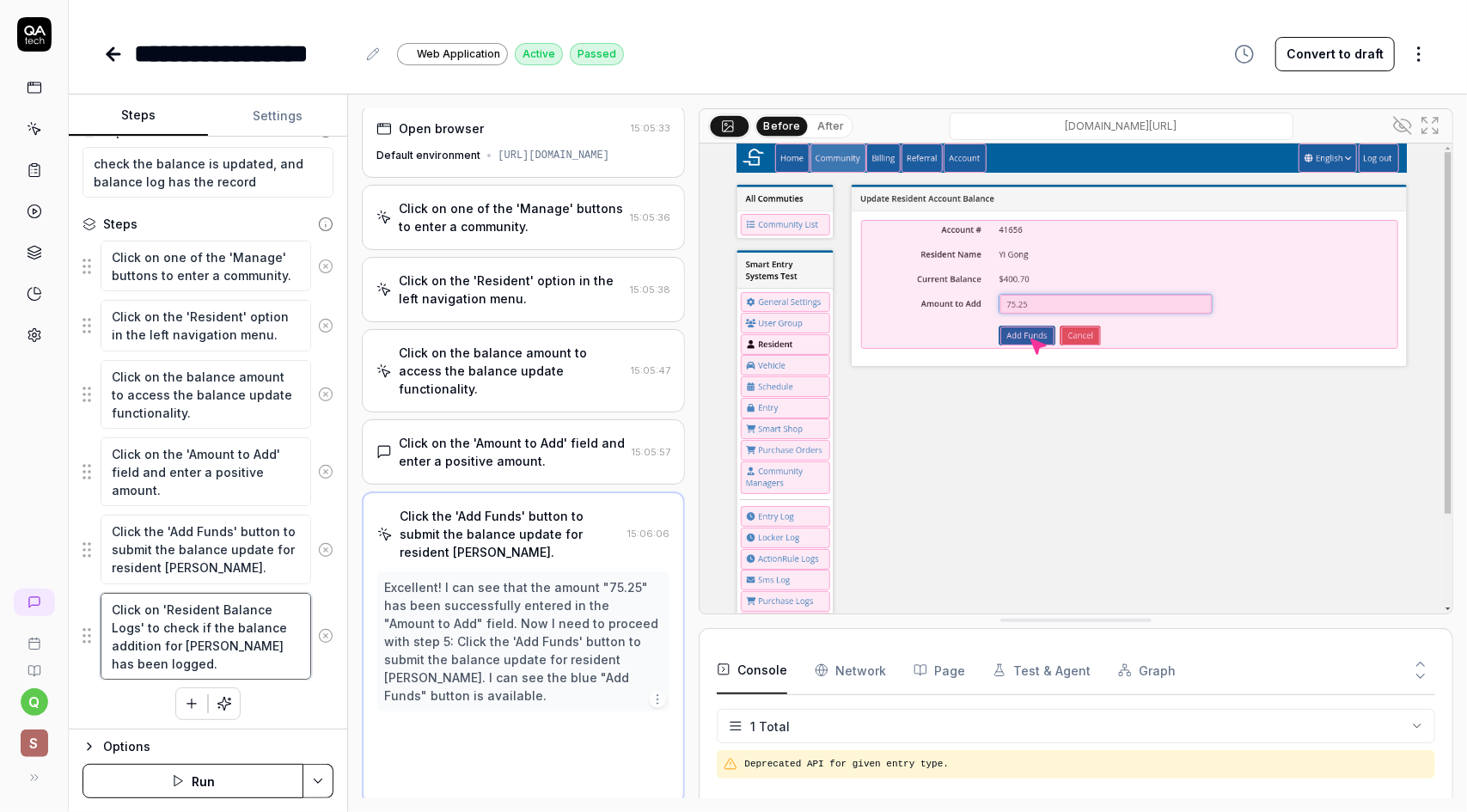
click at [234, 620] on textarea "Click on 'Resident Balance Logs' to check if the balance addition for Yi Gong h…" at bounding box center [205, 636] width 211 height 86
type textarea "*"
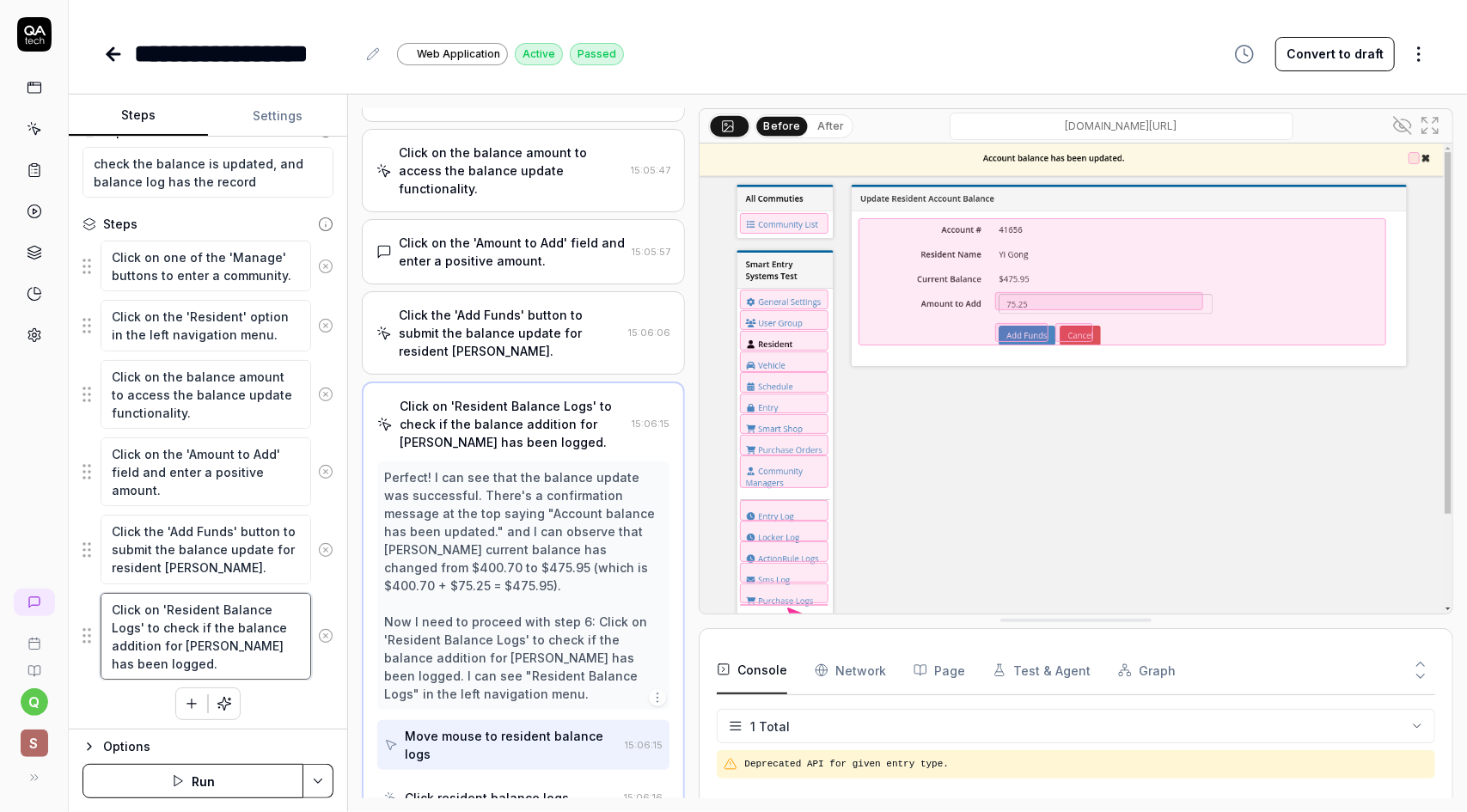
scroll to position [237, 0]
